Goal: Find specific page/section: Find specific page/section

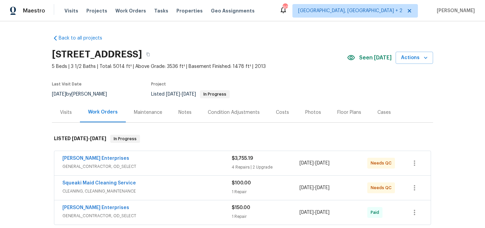
scroll to position [214, 0]
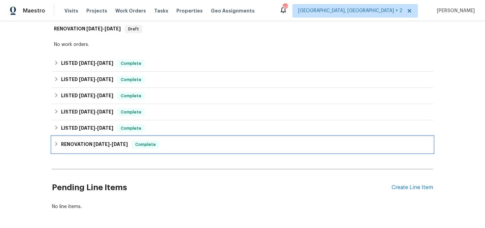
click at [85, 147] on h6 "RENOVATION [DATE] - [DATE]" at bounding box center [94, 144] width 67 height 8
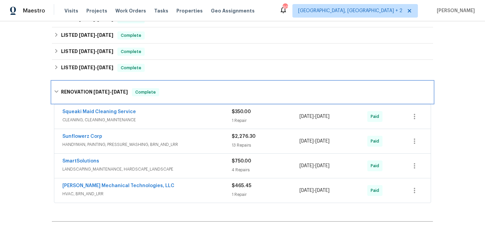
scroll to position [286, 0]
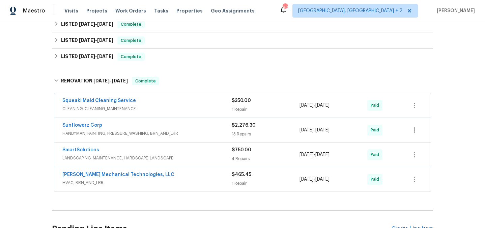
click at [150, 156] on span "LANDSCAPING_MAINTENANCE, HARDSCAPE_LANDSCAPE" at bounding box center [146, 158] width 169 height 7
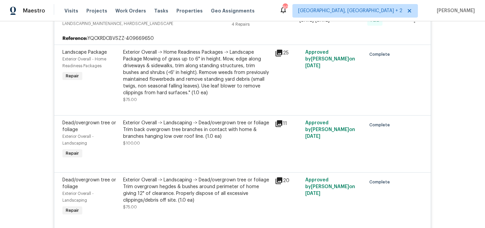
scroll to position [0, 0]
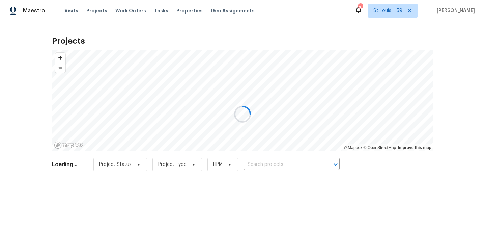
click at [281, 162] on div at bounding box center [242, 114] width 485 height 228
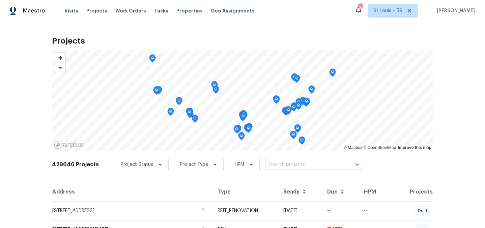
click at [282, 162] on input "text" at bounding box center [303, 164] width 77 height 10
paste input "705 Old Cove Rd"
type input "705 Old Cove Rd"
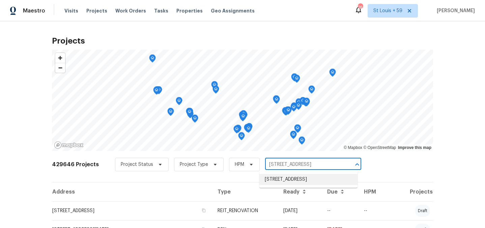
click at [285, 182] on li "[STREET_ADDRESS]" at bounding box center [309, 179] width 98 height 11
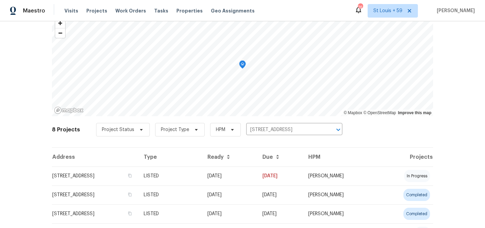
scroll to position [54, 0]
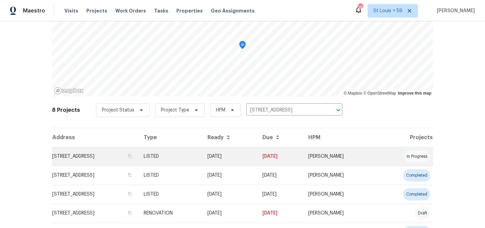
click at [103, 153] on td "[STREET_ADDRESS]" at bounding box center [95, 156] width 86 height 19
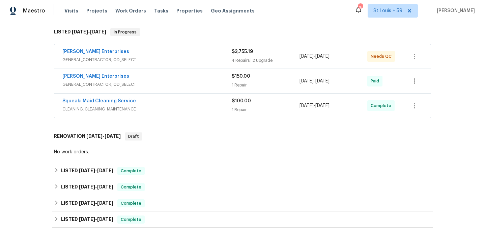
scroll to position [146, 0]
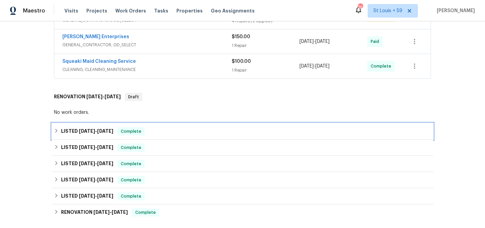
click at [92, 131] on span "[DATE]" at bounding box center [87, 131] width 16 height 5
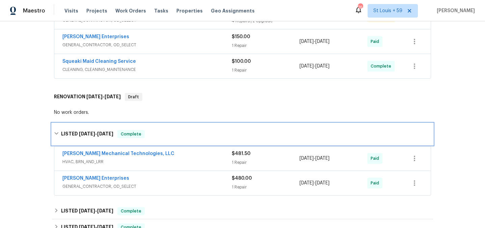
scroll to position [210, 0]
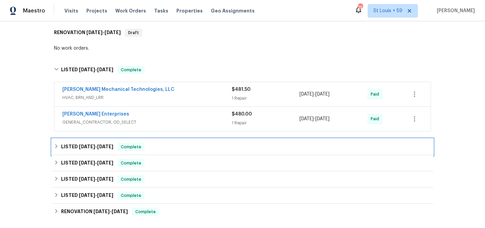
click at [90, 146] on span "[DATE]" at bounding box center [87, 146] width 16 height 5
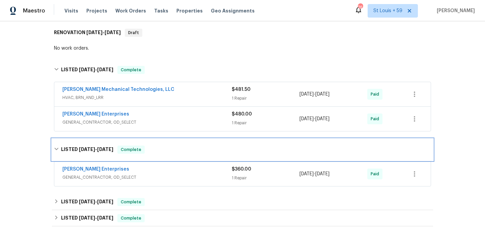
scroll to position [295, 0]
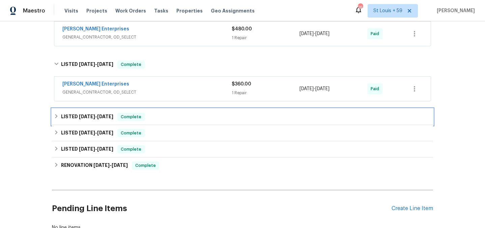
click at [89, 124] on div "LISTED 5/22/25 - 5/24/25 Complete" at bounding box center [242, 117] width 381 height 16
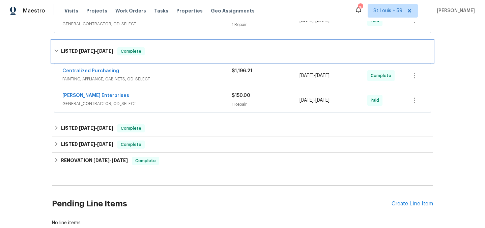
scroll to position [384, 0]
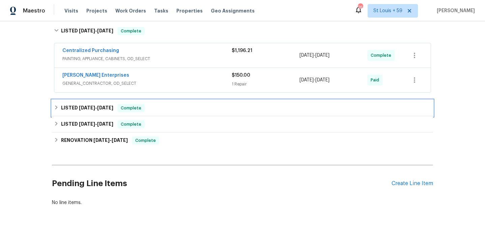
click at [86, 107] on span "[DATE]" at bounding box center [87, 107] width 16 height 5
